Goal: Task Accomplishment & Management: Use online tool/utility

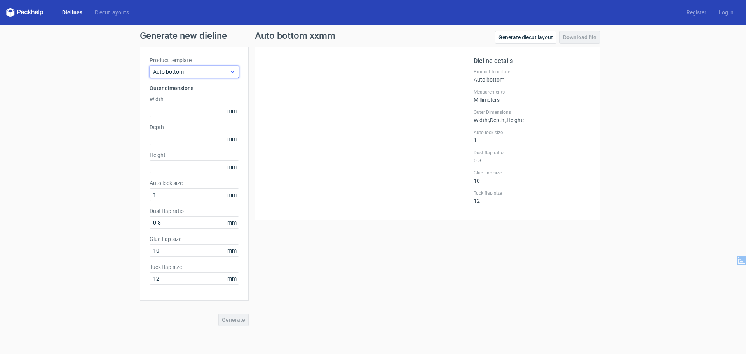
click at [227, 70] on span "Auto bottom" at bounding box center [191, 72] width 77 height 8
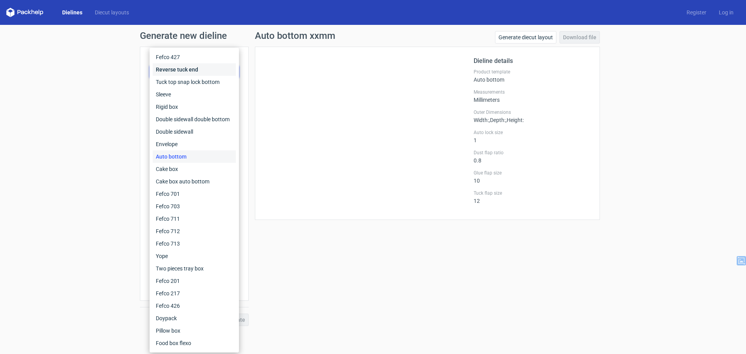
click at [192, 71] on div "Reverse tuck end" at bounding box center [194, 69] width 83 height 12
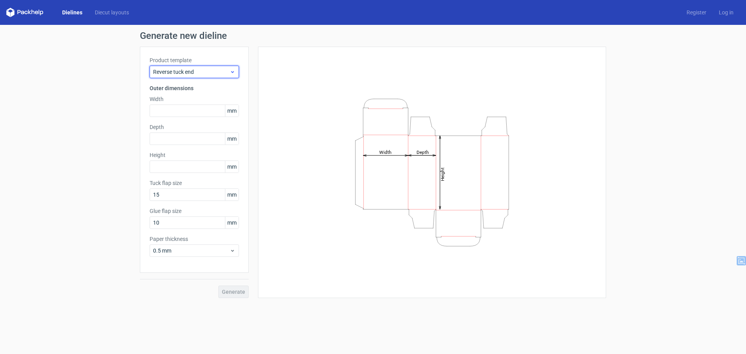
click at [196, 75] on span "Reverse tuck end" at bounding box center [191, 72] width 77 height 8
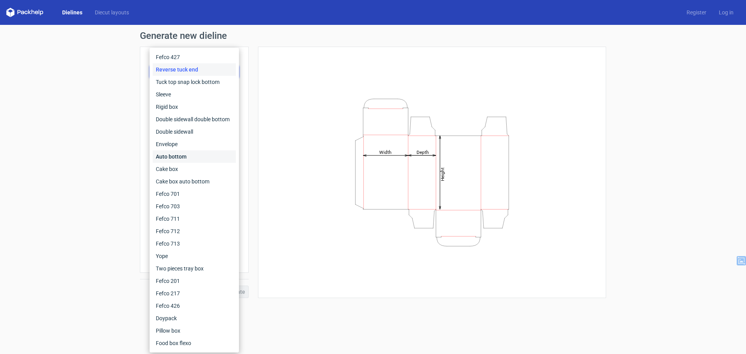
click at [191, 154] on div "Auto bottom" at bounding box center [194, 156] width 83 height 12
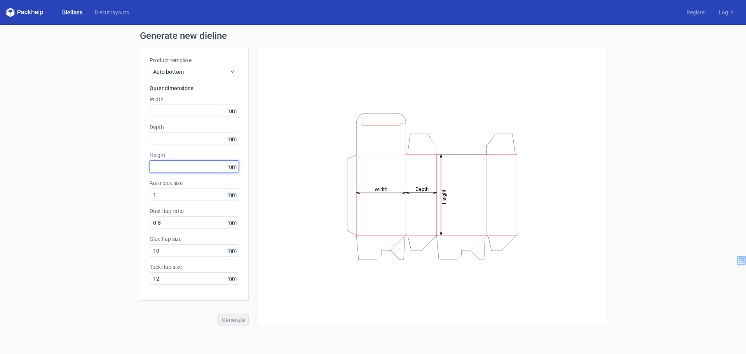
click at [173, 163] on input "text" at bounding box center [194, 167] width 89 height 12
click at [176, 167] on input "96" at bounding box center [194, 167] width 89 height 12
drag, startPoint x: 140, startPoint y: 164, endPoint x: 0, endPoint y: 164, distance: 139.6
click at [0, 164] on div "Generate new dieline Product template Auto bottom Outer dimensions Width mm Dep…" at bounding box center [373, 179] width 746 height 308
drag, startPoint x: 104, startPoint y: 158, endPoint x: 84, endPoint y: 156, distance: 20.3
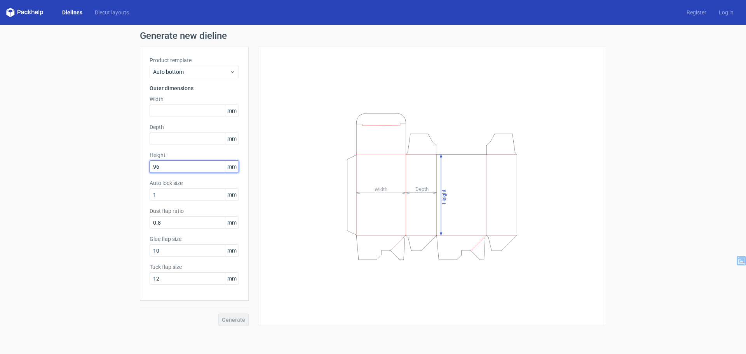
click at [84, 156] on div "Generate new dieline Product template Auto bottom Outer dimensions Width mm Dep…" at bounding box center [373, 179] width 746 height 308
type input "95"
click at [180, 108] on input "text" at bounding box center [194, 111] width 89 height 12
click at [172, 139] on input "text" at bounding box center [194, 139] width 89 height 12
type input "26"
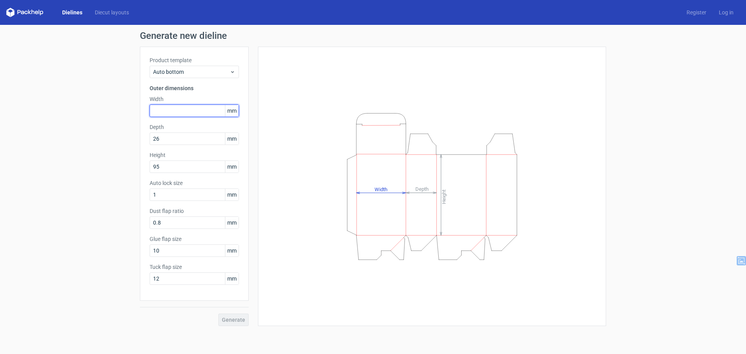
click at [173, 109] on input "text" at bounding box center [194, 111] width 89 height 12
type input "56"
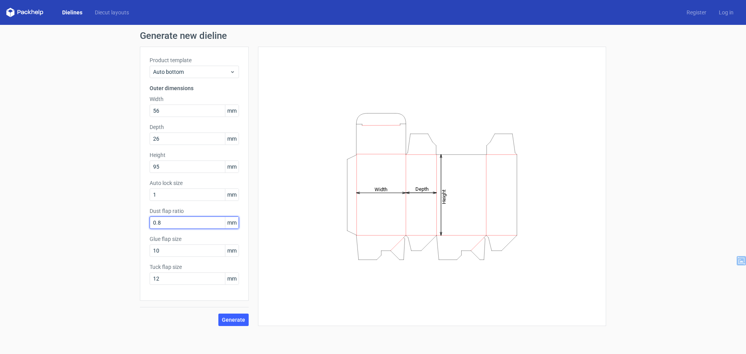
click at [179, 221] on input "0.8" at bounding box center [194, 223] width 89 height 12
click at [230, 220] on span "mm" at bounding box center [232, 223] width 14 height 12
drag, startPoint x: 168, startPoint y: 222, endPoint x: 143, endPoint y: 222, distance: 25.3
click at [143, 222] on div "Product template Auto bottom Outer dimensions Width 56 mm Depth 26 mm Height 95…" at bounding box center [194, 174] width 109 height 254
click at [233, 223] on span "mm" at bounding box center [232, 223] width 14 height 12
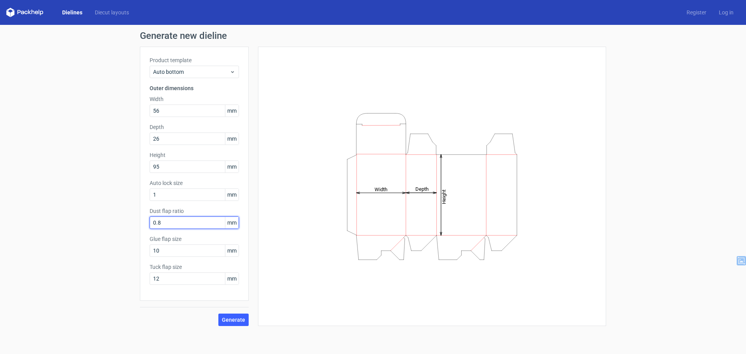
click at [181, 223] on input "0.8" at bounding box center [194, 223] width 89 height 12
drag, startPoint x: 180, startPoint y: 223, endPoint x: 58, endPoint y: 206, distance: 124.0
click at [58, 206] on div "Generate new dieline Product template Auto bottom Outer dimensions Width 56 mm …" at bounding box center [373, 179] width 746 height 308
drag, startPoint x: 175, startPoint y: 219, endPoint x: 72, endPoint y: 208, distance: 102.8
click at [75, 208] on div "Generate new dieline Product template Auto bottom Outer dimensions Width 56 mm …" at bounding box center [373, 179] width 746 height 308
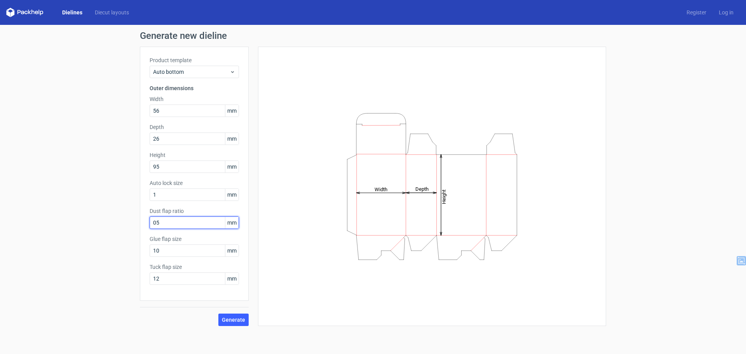
type input "05"
drag, startPoint x: 124, startPoint y: 210, endPoint x: 71, endPoint y: 206, distance: 53.8
click at [71, 206] on div "Generate new dieline Product template Auto bottom Outer dimensions Width 56 mm …" at bounding box center [373, 179] width 746 height 308
click at [226, 223] on span "mm" at bounding box center [232, 223] width 14 height 12
click at [171, 229] on input "text" at bounding box center [194, 223] width 89 height 12
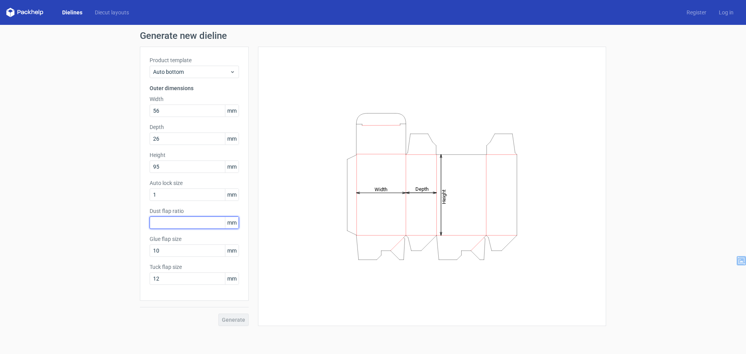
click at [168, 221] on input "text" at bounding box center [194, 223] width 89 height 12
click at [179, 191] on input "1" at bounding box center [194, 195] width 89 height 12
click at [118, 227] on div "Generate new dieline Product template Auto bottom Outer dimensions Width 56 mm …" at bounding box center [373, 179] width 746 height 308
click at [174, 195] on input "1" at bounding box center [194, 195] width 89 height 12
drag, startPoint x: 176, startPoint y: 194, endPoint x: 77, endPoint y: 186, distance: 99.5
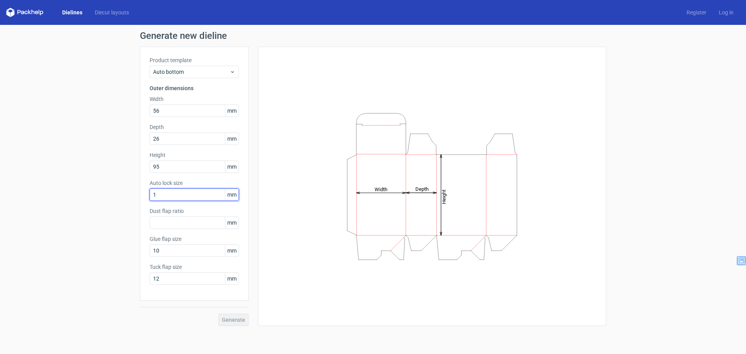
click at [77, 186] on div "Generate new dieline Product template Auto bottom Outer dimensions Width 56 mm …" at bounding box center [373, 179] width 746 height 308
click at [233, 320] on div "Generate" at bounding box center [194, 313] width 109 height 25
drag, startPoint x: 175, startPoint y: 192, endPoint x: 73, endPoint y: 178, distance: 102.2
click at [79, 179] on div "Generate new dieline Product template Auto bottom Outer dimensions Width 56 mm …" at bounding box center [373, 179] width 746 height 308
type input "1"
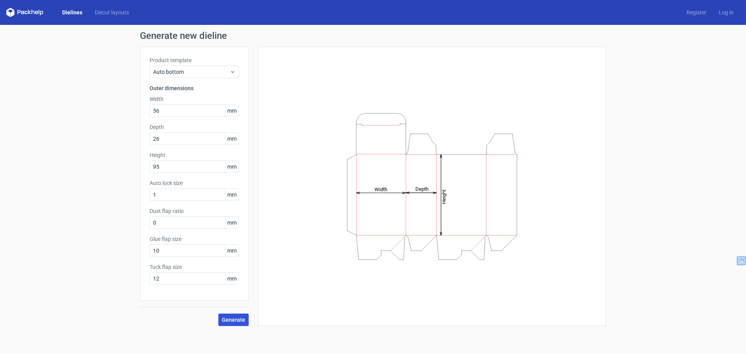
click at [239, 321] on span "Generate" at bounding box center [233, 319] width 23 height 5
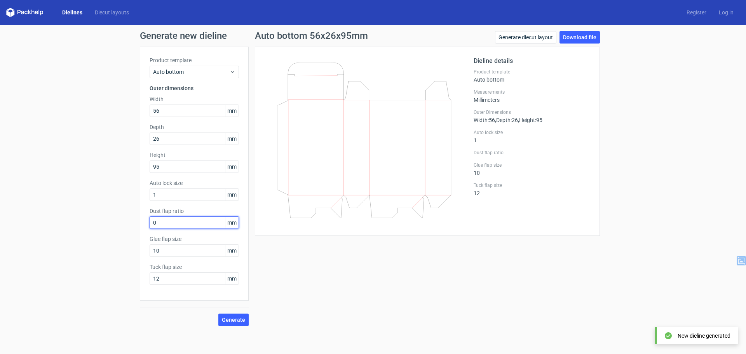
drag, startPoint x: 171, startPoint y: 222, endPoint x: 128, endPoint y: 218, distance: 42.9
click at [128, 218] on div "Generate new dieline Product template Auto bottom Outer dimensions Width 56 mm …" at bounding box center [373, 179] width 746 height 308
type input "0"
type input "1"
click at [232, 315] on button "Generate" at bounding box center [233, 320] width 30 height 12
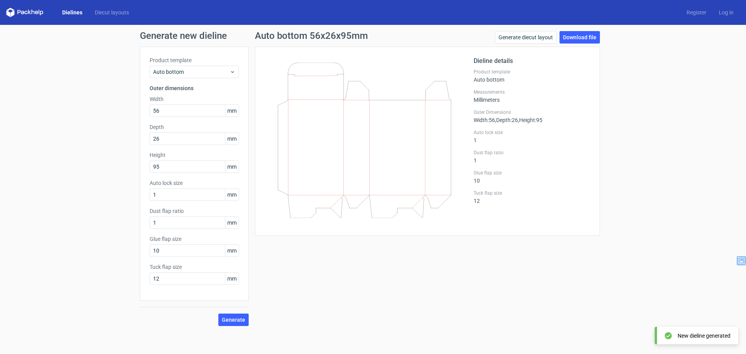
click at [183, 286] on div "Product template Auto bottom Outer dimensions Width 56 mm Depth 26 mm Height 95…" at bounding box center [194, 174] width 109 height 254
click at [187, 278] on input "12" at bounding box center [194, 279] width 89 height 12
drag, startPoint x: 170, startPoint y: 274, endPoint x: 56, endPoint y: 260, distance: 114.7
click at [56, 260] on div "Generate new dieline Product template Auto bottom Outer dimensions Width 56 mm …" at bounding box center [373, 179] width 746 height 308
type input "10"
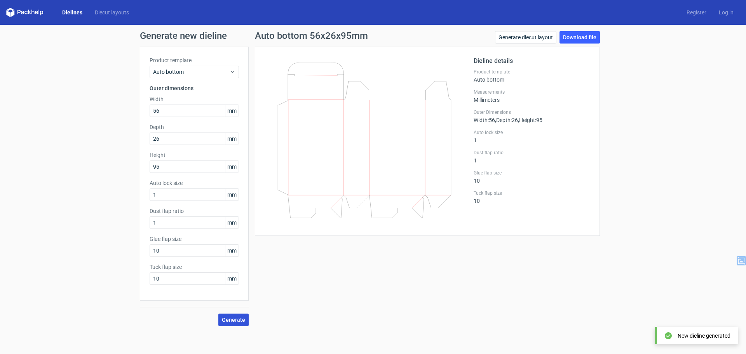
click at [230, 316] on button "Generate" at bounding box center [233, 320] width 30 height 12
click at [237, 319] on span "Generate" at bounding box center [233, 319] width 23 height 5
click at [585, 40] on link "Download file" at bounding box center [580, 37] width 40 height 12
click at [161, 196] on input "1" at bounding box center [194, 195] width 89 height 12
drag, startPoint x: 167, startPoint y: 194, endPoint x: 129, endPoint y: 192, distance: 37.8
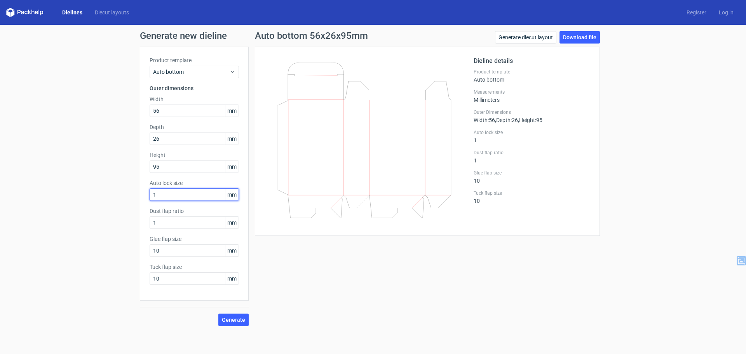
click at [129, 192] on div "Generate new dieline Product template Auto bottom Outer dimensions Width 56 mm …" at bounding box center [373, 179] width 746 height 308
click at [229, 318] on span "Generate" at bounding box center [233, 319] width 23 height 5
drag, startPoint x: 172, startPoint y: 194, endPoint x: 105, endPoint y: 190, distance: 67.4
click at [105, 189] on div "Generate new dieline Product template Auto bottom Outer dimensions Width 56 mm …" at bounding box center [373, 179] width 746 height 308
type input "10"
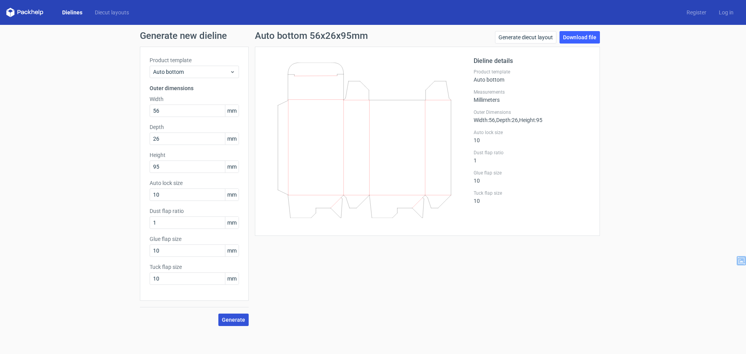
click at [243, 320] on span "Generate" at bounding box center [233, 319] width 23 height 5
drag, startPoint x: 164, startPoint y: 219, endPoint x: 86, endPoint y: 218, distance: 78.1
click at [93, 218] on div "Generate new dieline Product template Auto bottom Outer dimensions Width 56 mm …" at bounding box center [373, 179] width 746 height 308
type input "10"
click at [248, 316] on button "Generate" at bounding box center [233, 320] width 30 height 12
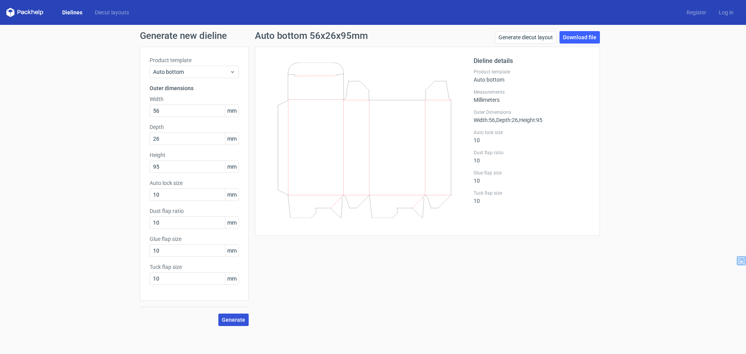
click at [232, 318] on span "Generate" at bounding box center [233, 319] width 23 height 5
click at [577, 39] on link "Download file" at bounding box center [580, 37] width 40 height 12
click at [93, 165] on div "Generate new dieline Product template Auto bottom Outer dimensions Width 56 mm …" at bounding box center [373, 179] width 746 height 308
type input "94"
click at [231, 322] on span "Generate" at bounding box center [233, 319] width 23 height 5
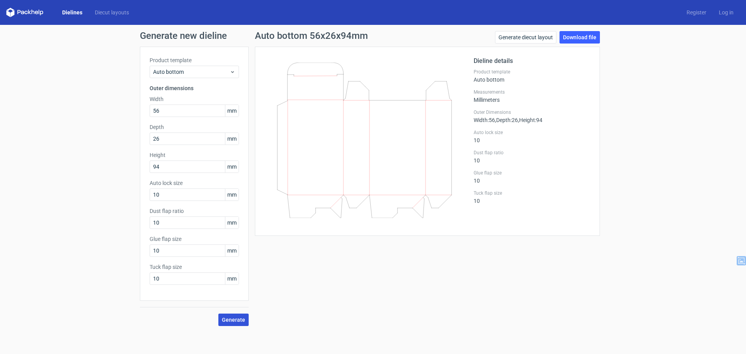
click at [231, 316] on button "Generate" at bounding box center [233, 320] width 30 height 12
click at [582, 35] on link "Download file" at bounding box center [580, 37] width 40 height 12
click at [90, 96] on div "Generate new dieline Product template Auto bottom Outer dimensions Width 56 mm …" at bounding box center [373, 179] width 746 height 308
drag, startPoint x: 146, startPoint y: 138, endPoint x: 129, endPoint y: 128, distance: 20.2
click at [122, 136] on div "Generate new dieline Product template Auto bottom Outer dimensions Width 56 mm …" at bounding box center [373, 179] width 746 height 308
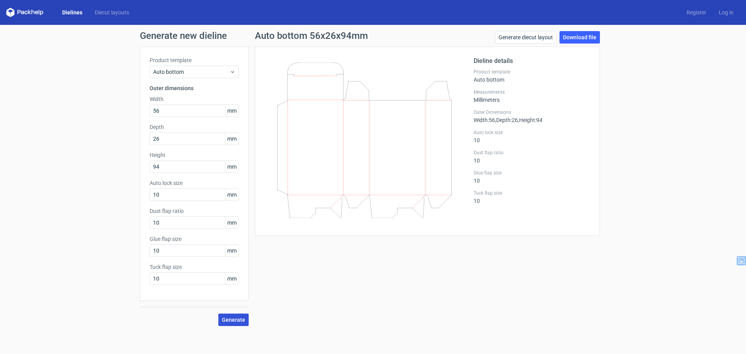
click at [240, 316] on button "Generate" at bounding box center [233, 320] width 30 height 12
click at [590, 33] on link "Download file" at bounding box center [580, 37] width 40 height 12
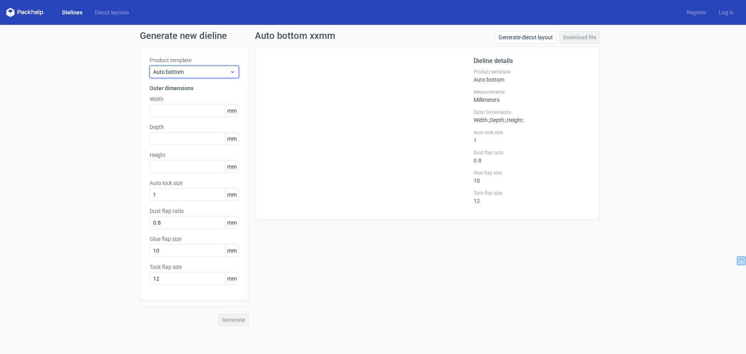
click at [193, 71] on span "Auto bottom" at bounding box center [191, 72] width 77 height 8
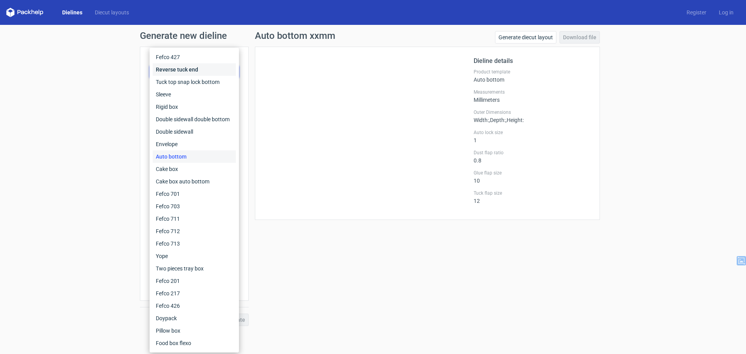
click at [185, 67] on div "Reverse tuck end" at bounding box center [194, 69] width 83 height 12
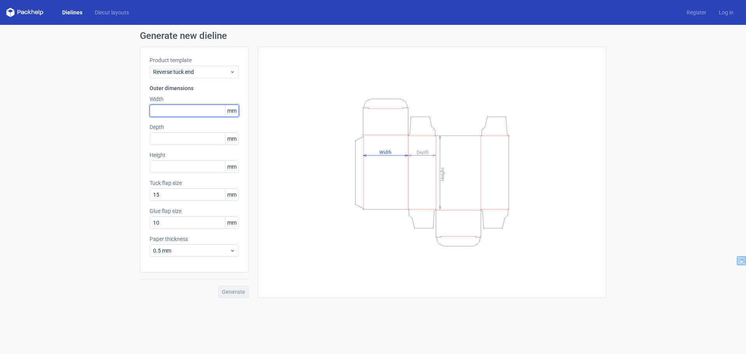
click at [176, 109] on input "text" at bounding box center [194, 111] width 89 height 12
paste input "56"
type input "56"
click at [200, 141] on input "text" at bounding box center [194, 139] width 89 height 12
type input "26"
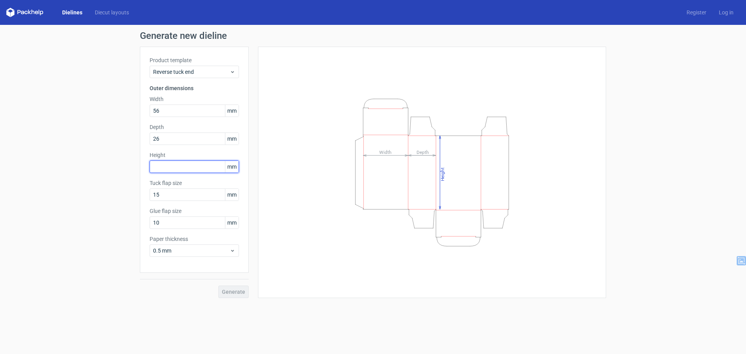
click at [159, 164] on input "text" at bounding box center [194, 167] width 89 height 12
type input "94"
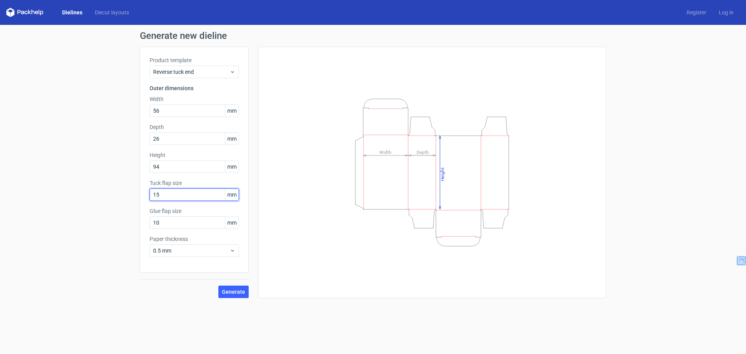
drag, startPoint x: 142, startPoint y: 191, endPoint x: 129, endPoint y: 191, distance: 12.8
click at [129, 191] on div "Generate new dieline Product template Reverse tuck end Outer dimensions Width 5…" at bounding box center [373, 165] width 746 height 280
type input "10"
click at [227, 289] on span "Generate" at bounding box center [233, 291] width 23 height 5
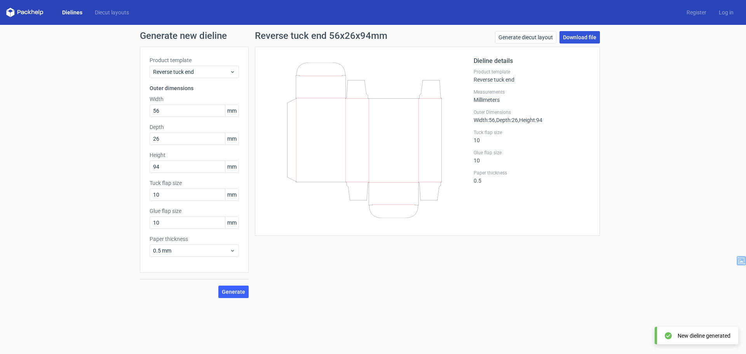
click at [584, 37] on link "Download file" at bounding box center [580, 37] width 40 height 12
